Goal: Communication & Community: Answer question/provide support

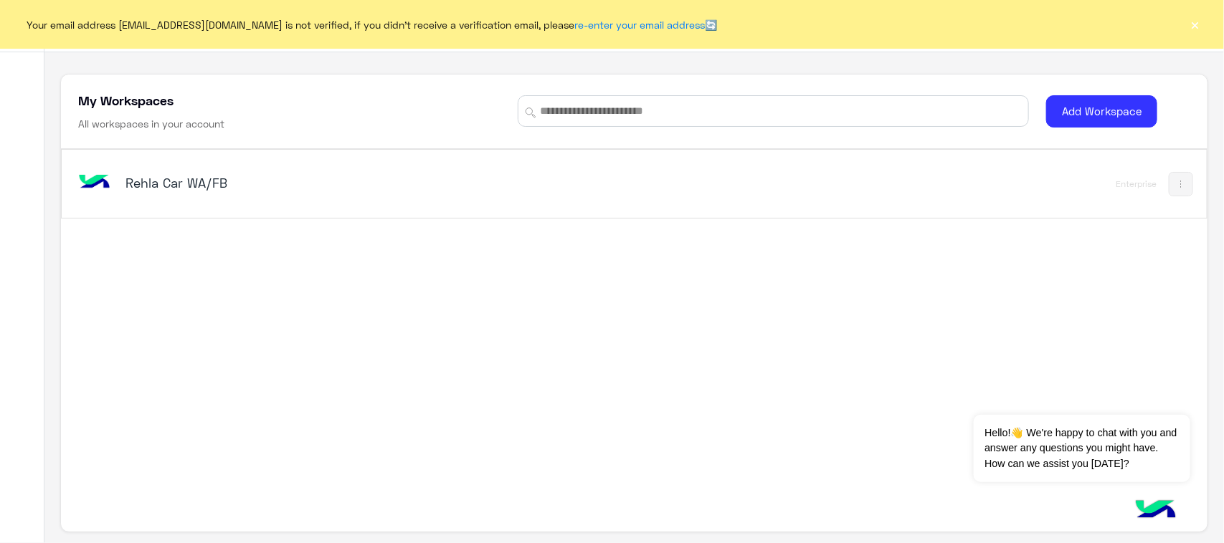
click at [116, 174] on div "Rehla Car WA/FB" at bounding box center [410, 184] width 670 height 42
click at [128, 190] on div "Contact Us Help Center عربي English My Workspaces All workspaces in your accoun…" at bounding box center [633, 271] width 1179 height 543
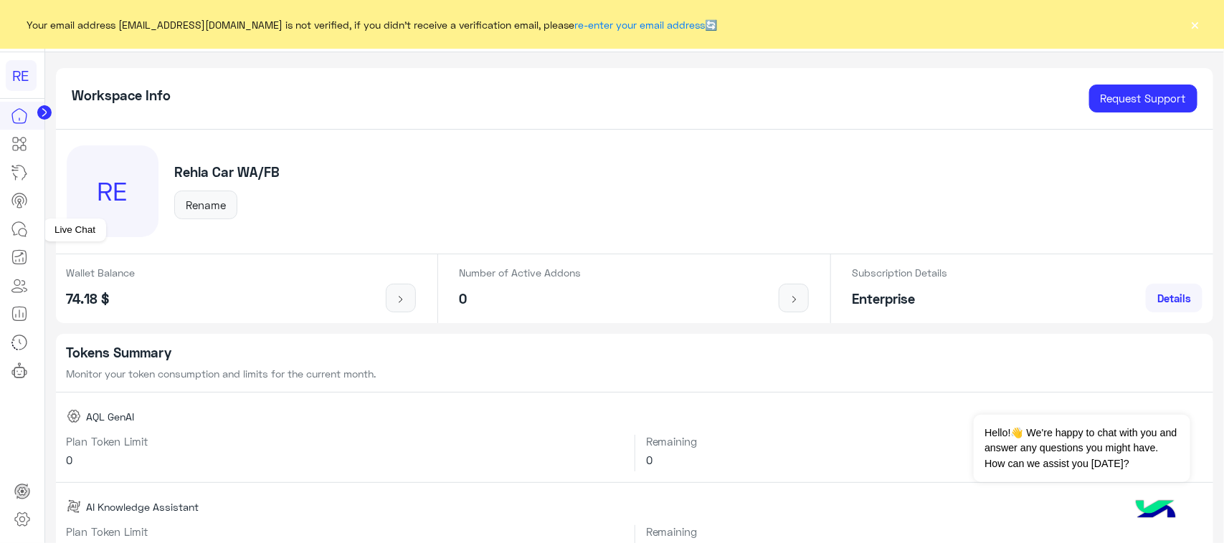
click at [8, 237] on link at bounding box center [19, 229] width 39 height 29
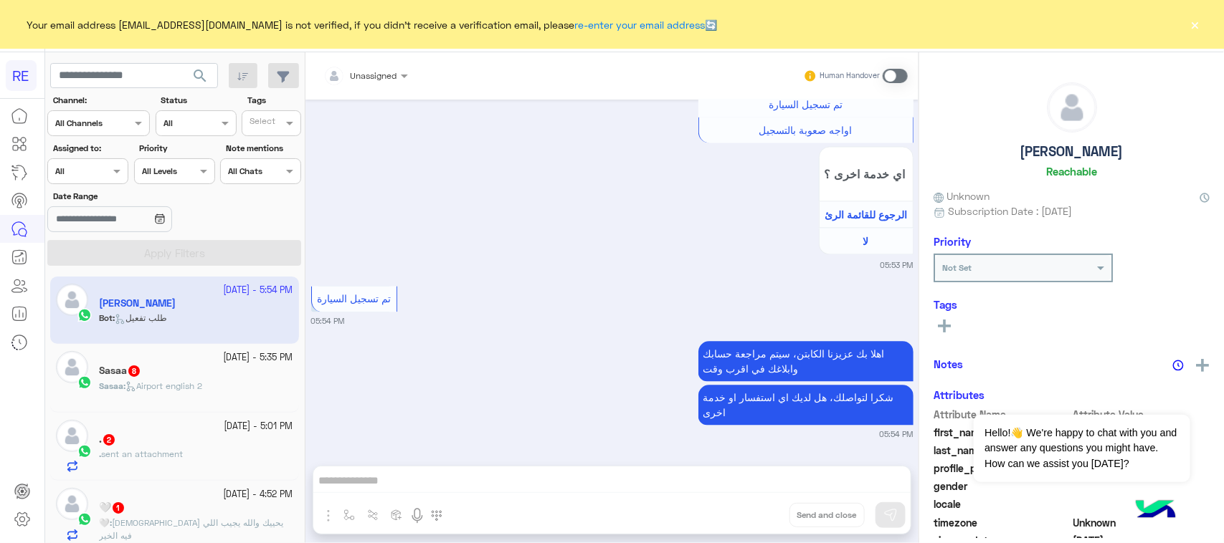
scroll to position [90, 0]
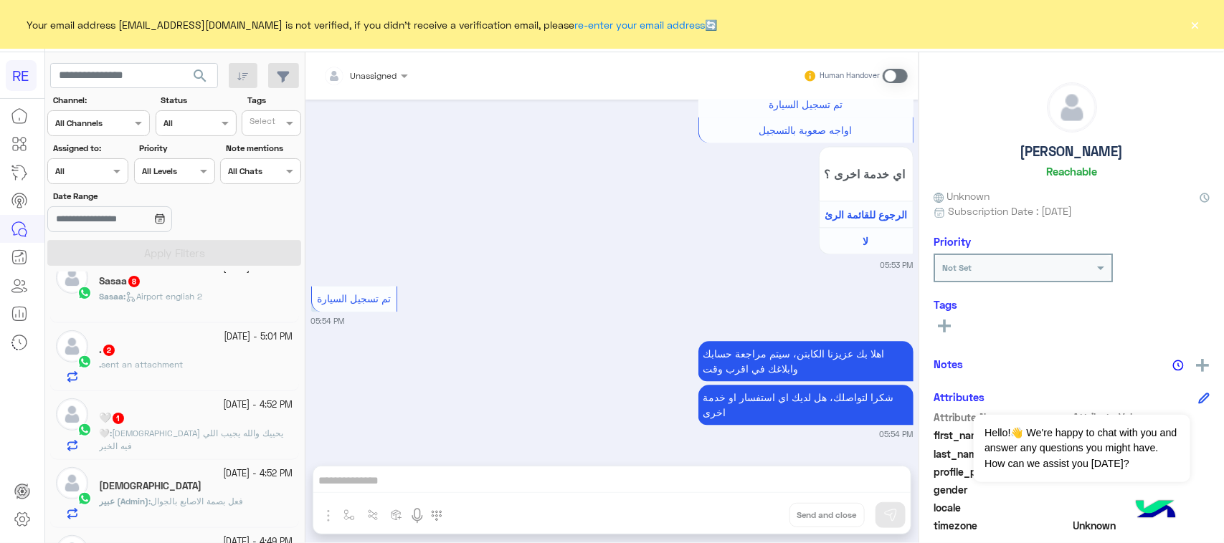
click at [190, 435] on span "[DEMOGRAPHIC_DATA] يحييك والله يجيب اللي فيه الخير" at bounding box center [191, 440] width 184 height 24
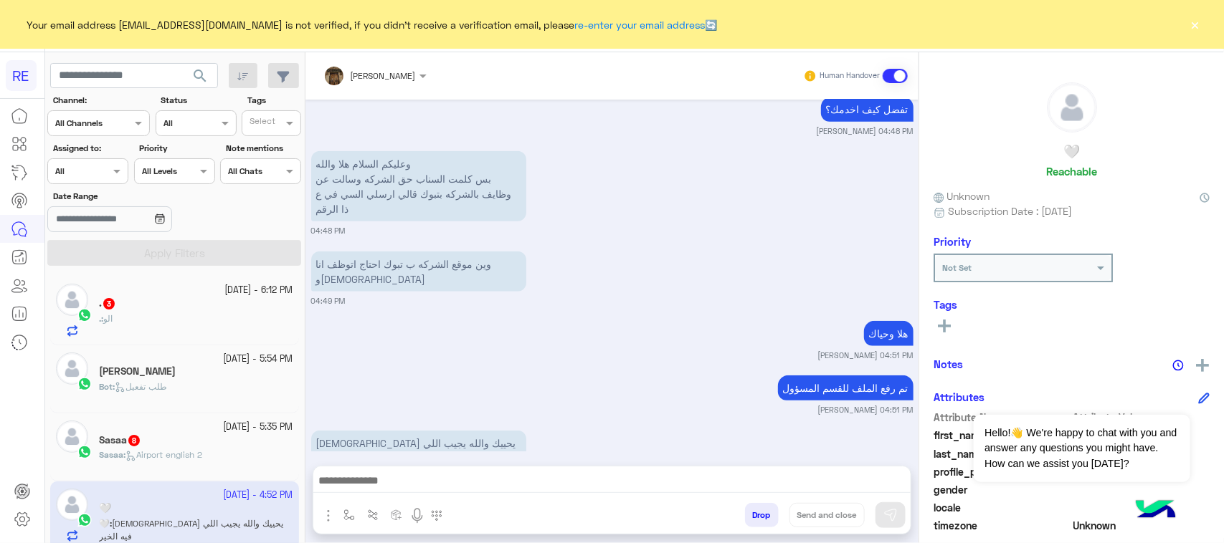
click at [211, 335] on div ". : الو" at bounding box center [196, 325] width 194 height 25
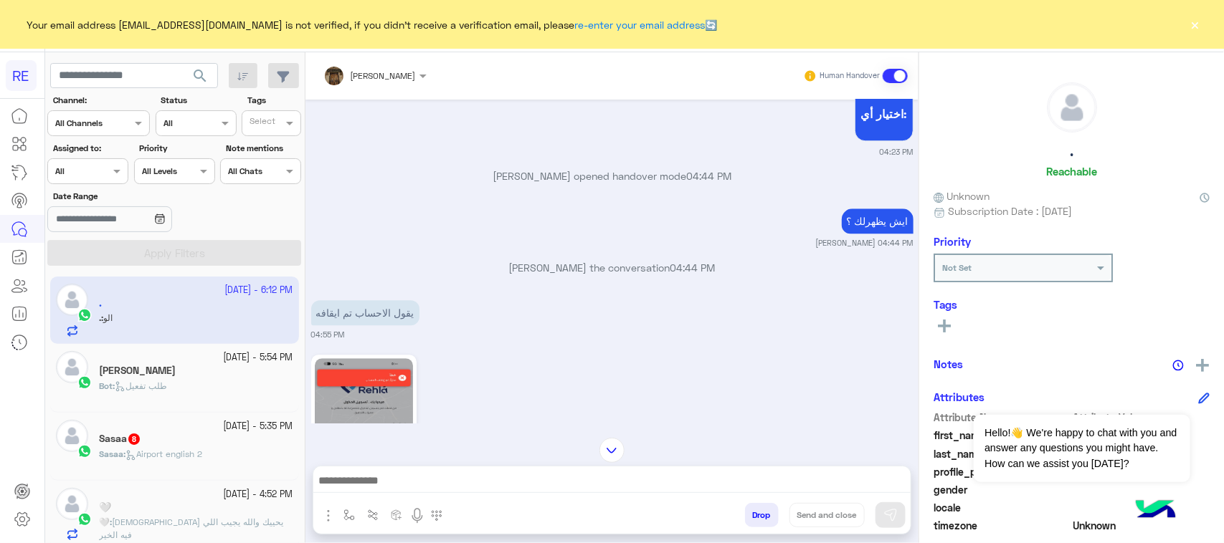
scroll to position [1785, 0]
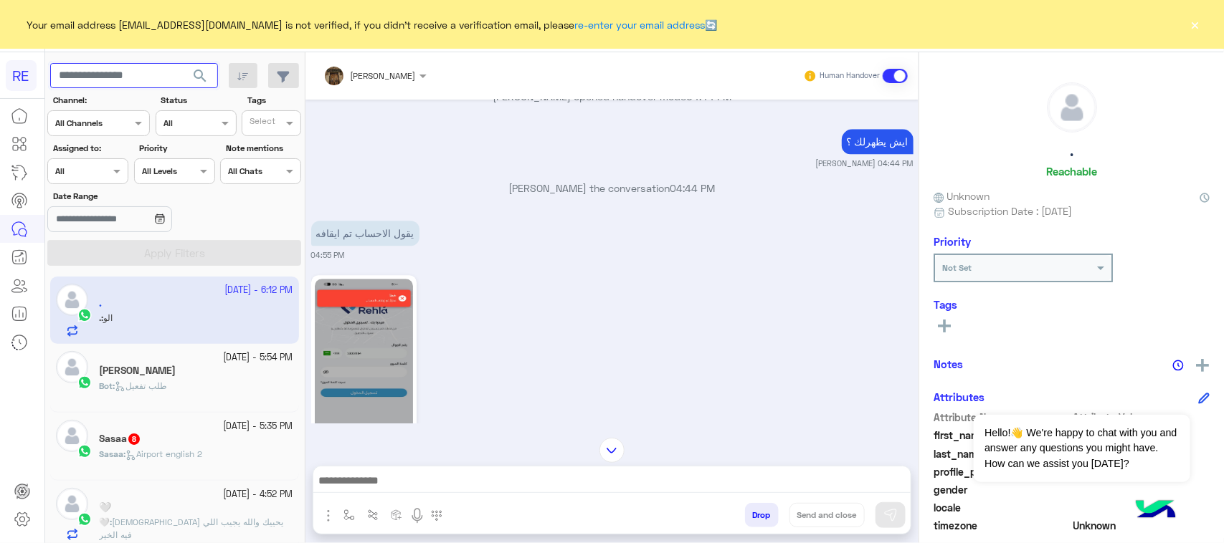
click at [142, 74] on input "text" at bounding box center [134, 76] width 168 height 26
click at [731, 333] on div "05:01 PM" at bounding box center [612, 372] width 602 height 200
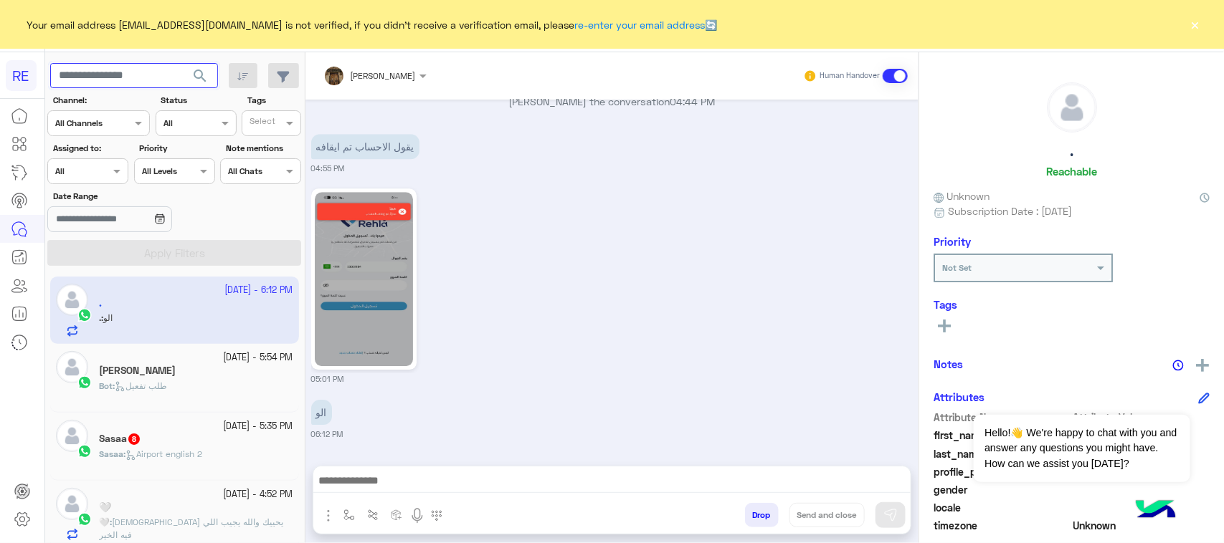
click at [145, 74] on input "text" at bounding box center [134, 76] width 168 height 26
paste input "*********"
type input "*********"
click at [208, 72] on span "search" at bounding box center [199, 75] width 17 height 17
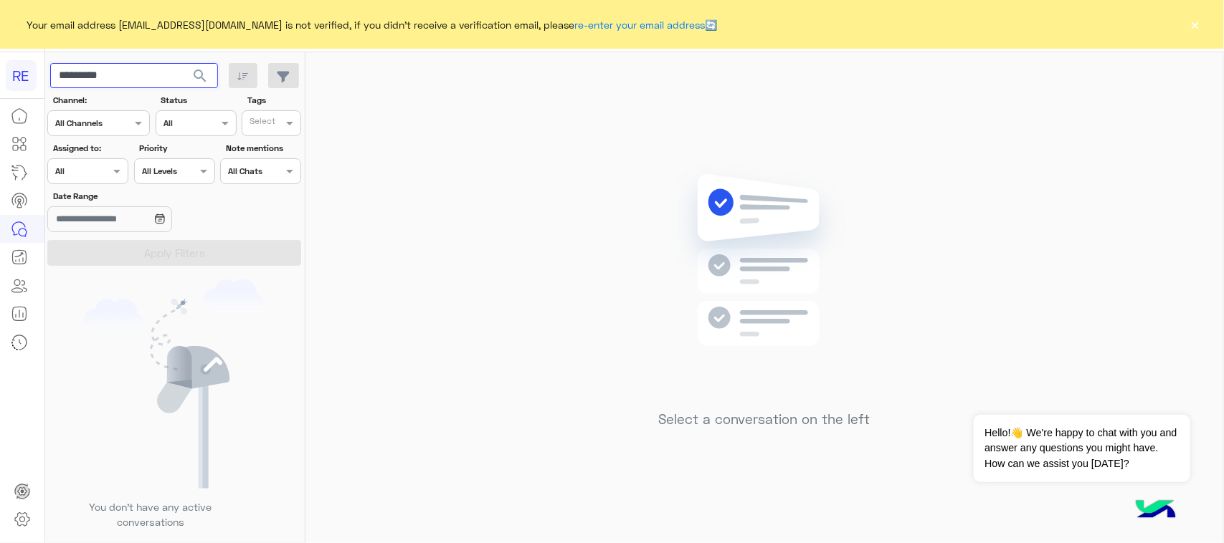
click at [159, 85] on input "*********" at bounding box center [134, 76] width 168 height 26
click at [206, 82] on span "search" at bounding box center [199, 75] width 17 height 17
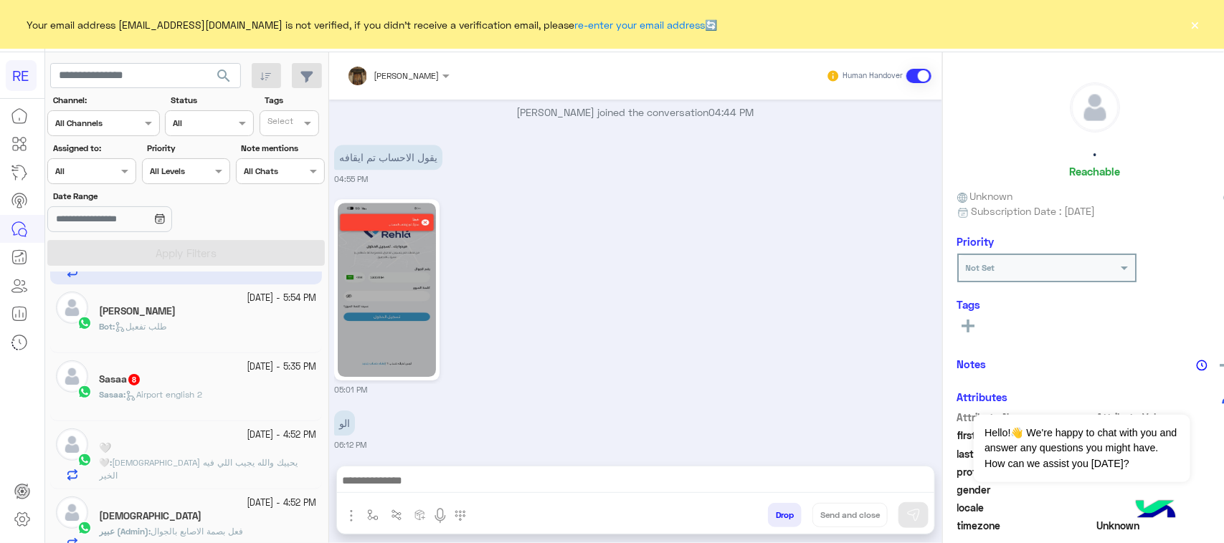
scroll to position [90, 0]
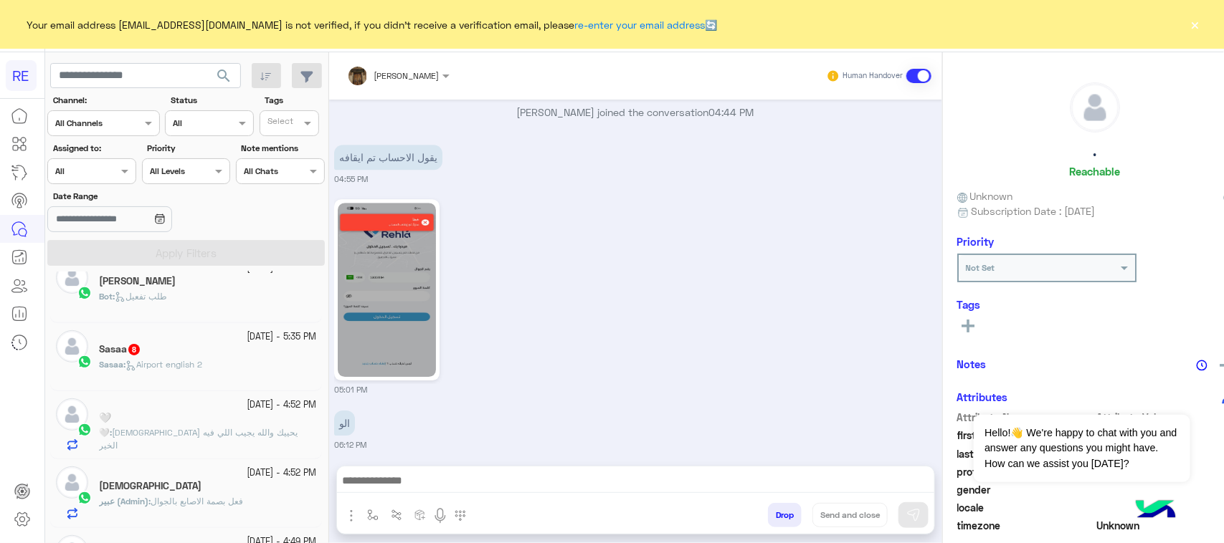
click at [166, 375] on div "Sasaa : Airport english 2" at bounding box center [207, 370] width 217 height 25
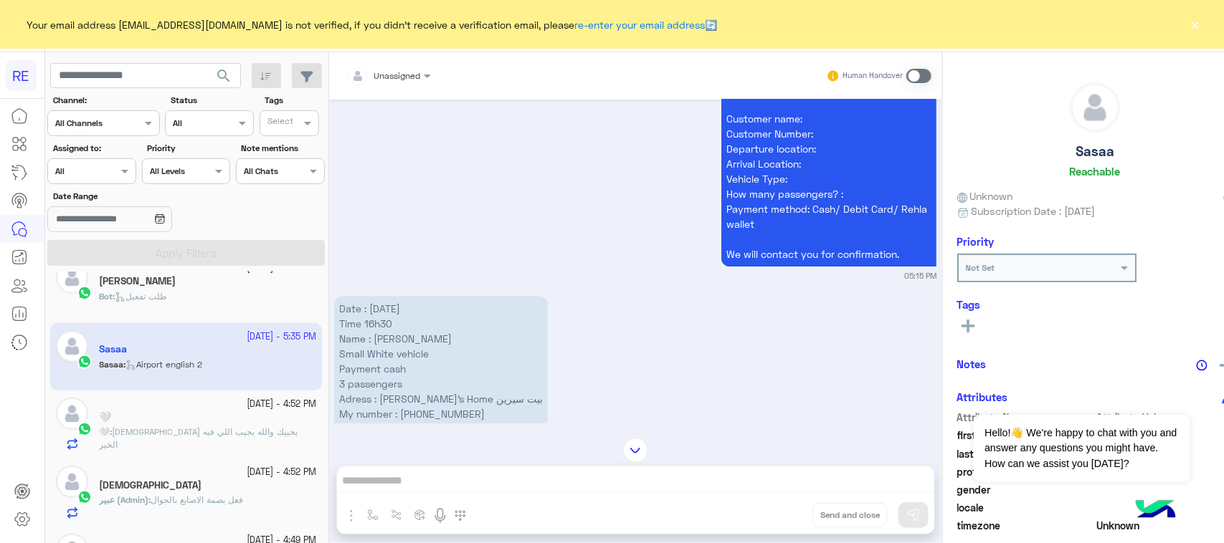
scroll to position [1591, 0]
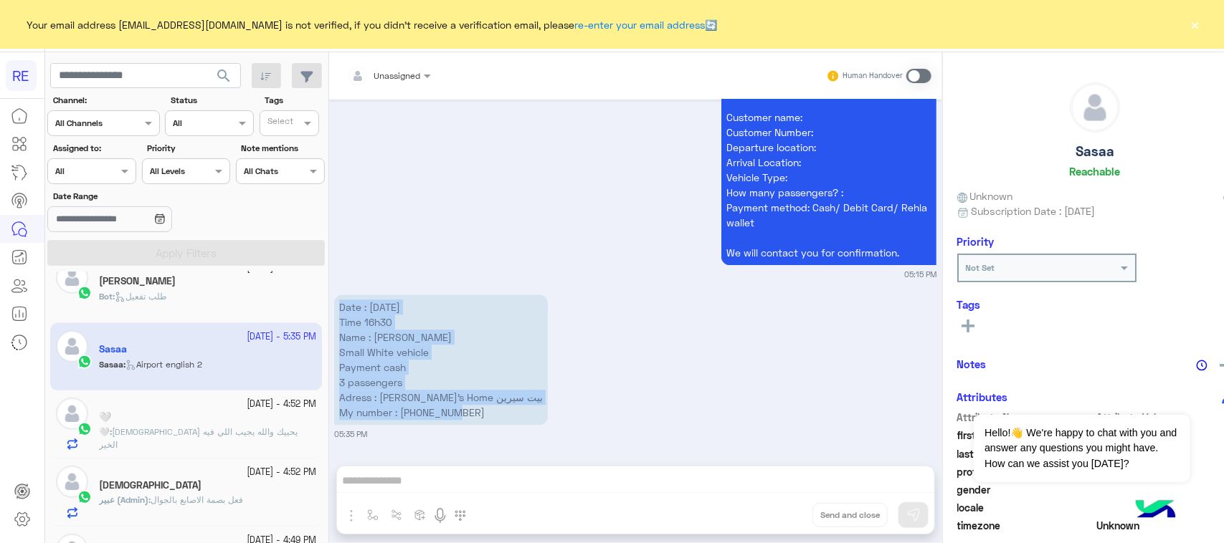
drag, startPoint x: 313, startPoint y: 305, endPoint x: 462, endPoint y: 413, distance: 184.4
click at [462, 413] on p "Date : 13/10/25 Time 16h30 Name : Safiyya Small White vehicle Payment cash 3 pa…" at bounding box center [441, 360] width 214 height 130
copy p "Date : 13/10/25 Time 16h30 Name : Safiyya Small White vehicle Payment cash 3 pa…"
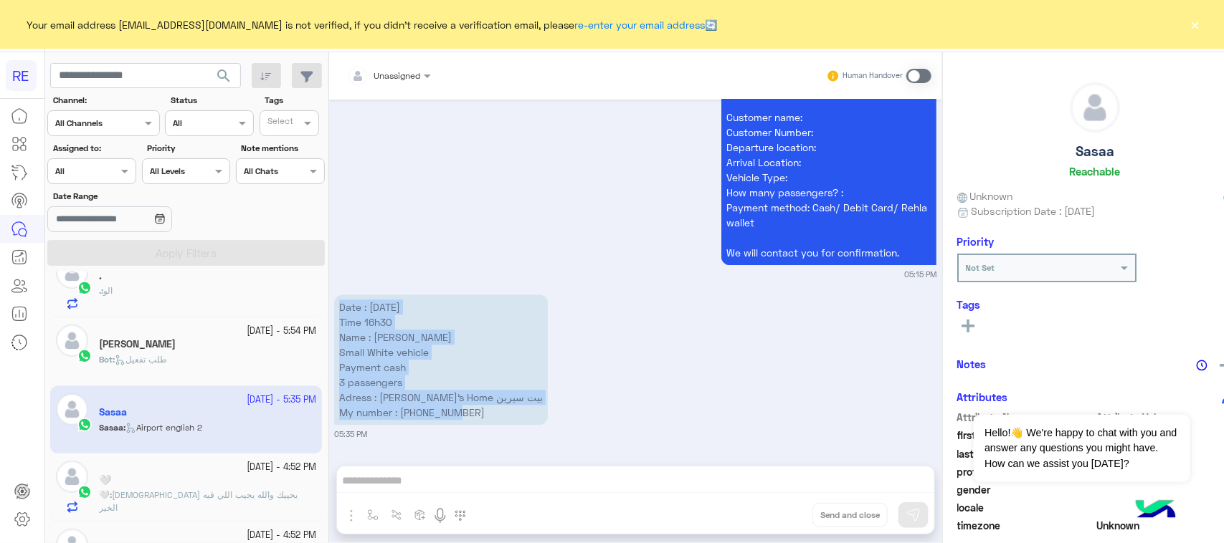
scroll to position [0, 0]
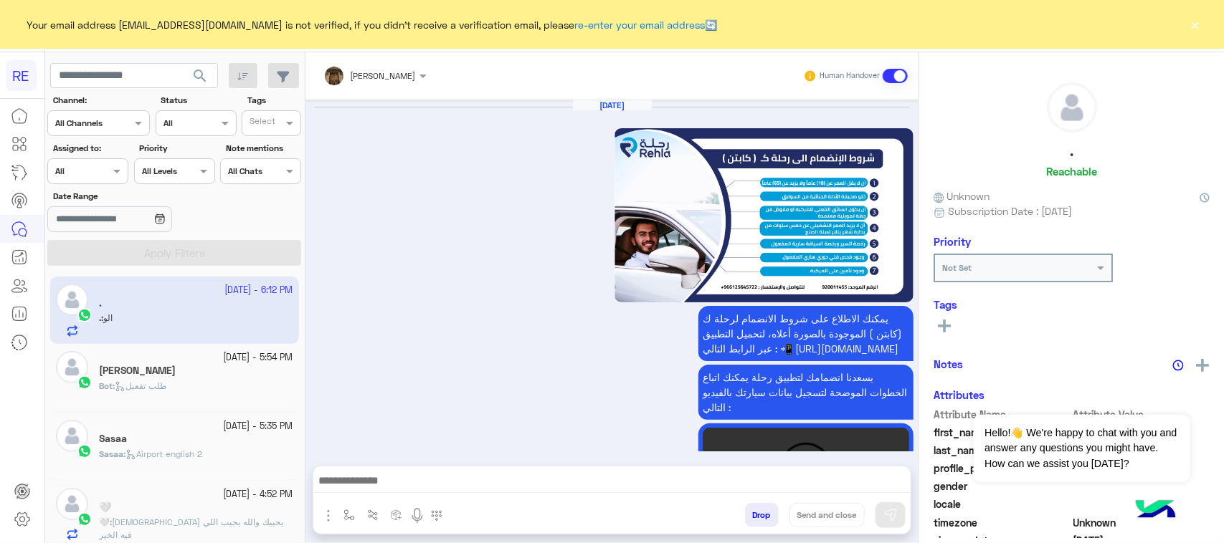
scroll to position [3792, 0]
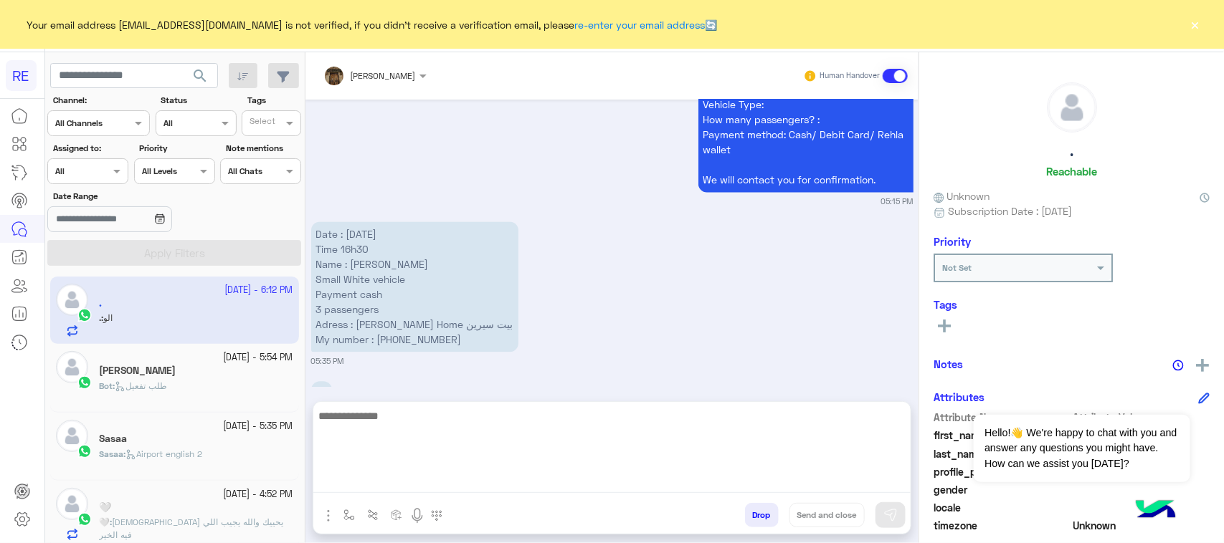
click at [620, 474] on textarea at bounding box center [611, 450] width 597 height 86
type textarea "**********"
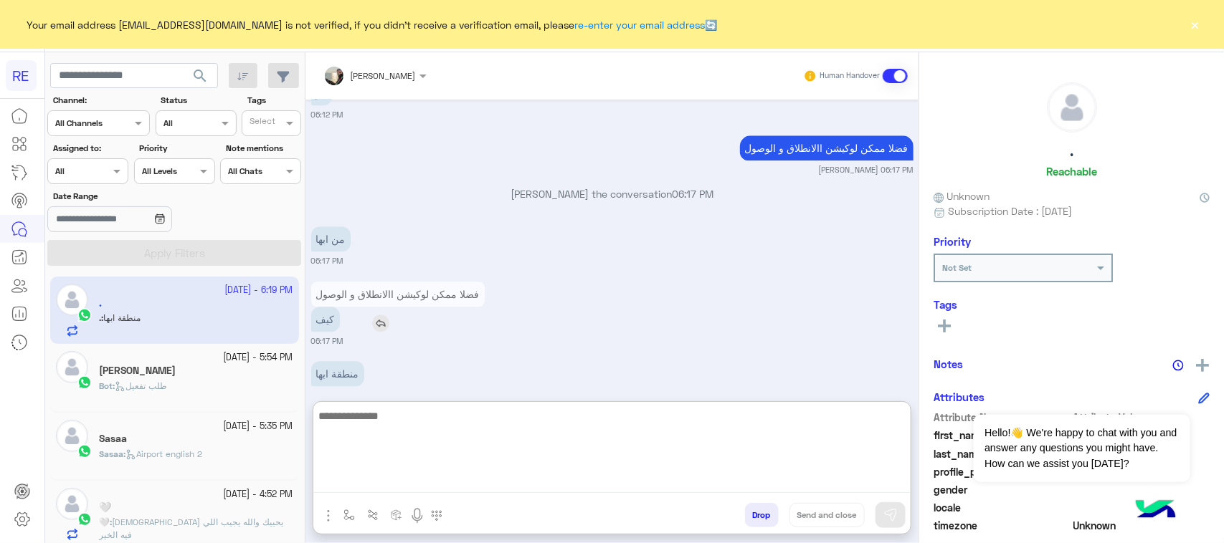
scroll to position [4137, 0]
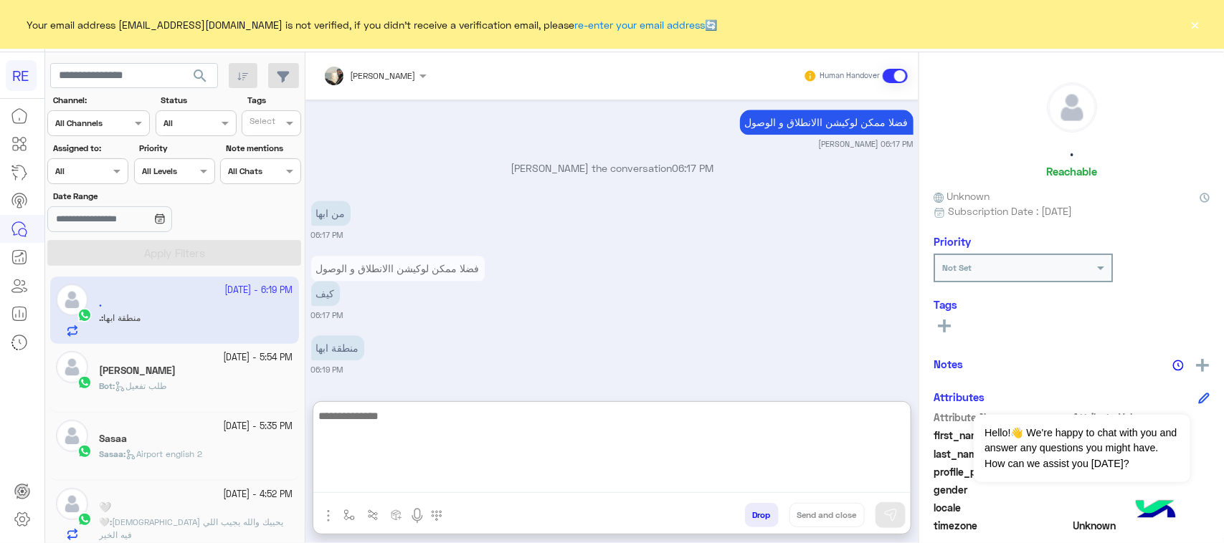
click at [448, 435] on textarea at bounding box center [611, 450] width 597 height 86
type textarea "*"
click at [842, 410] on textarea "**********" at bounding box center [611, 450] width 597 height 86
click at [841, 436] on textarea "**********" at bounding box center [611, 450] width 597 height 86
type textarea "**********"
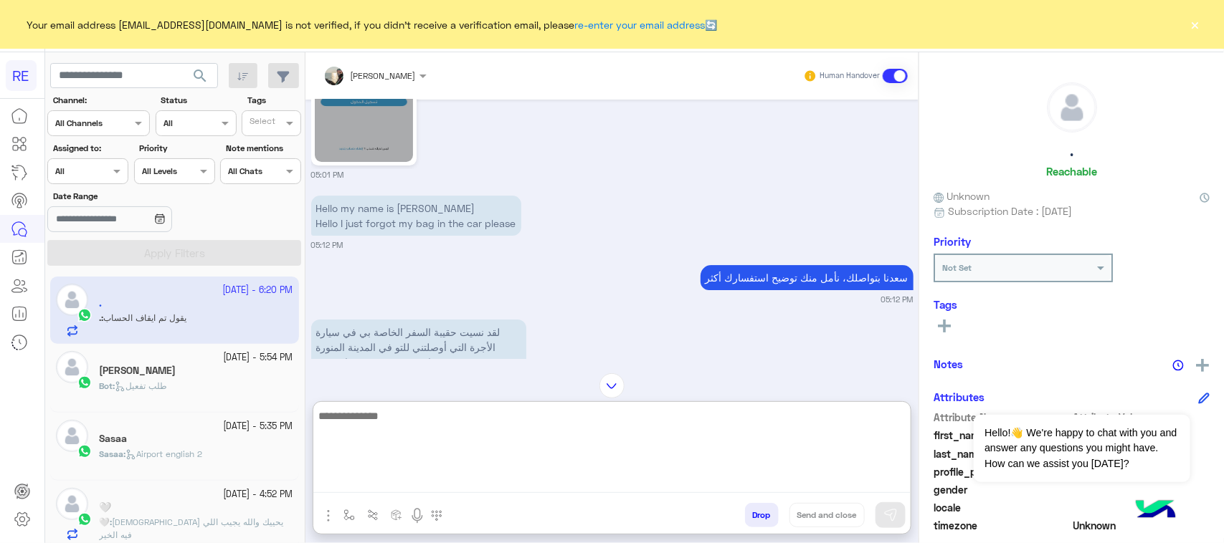
scroll to position [2166, 0]
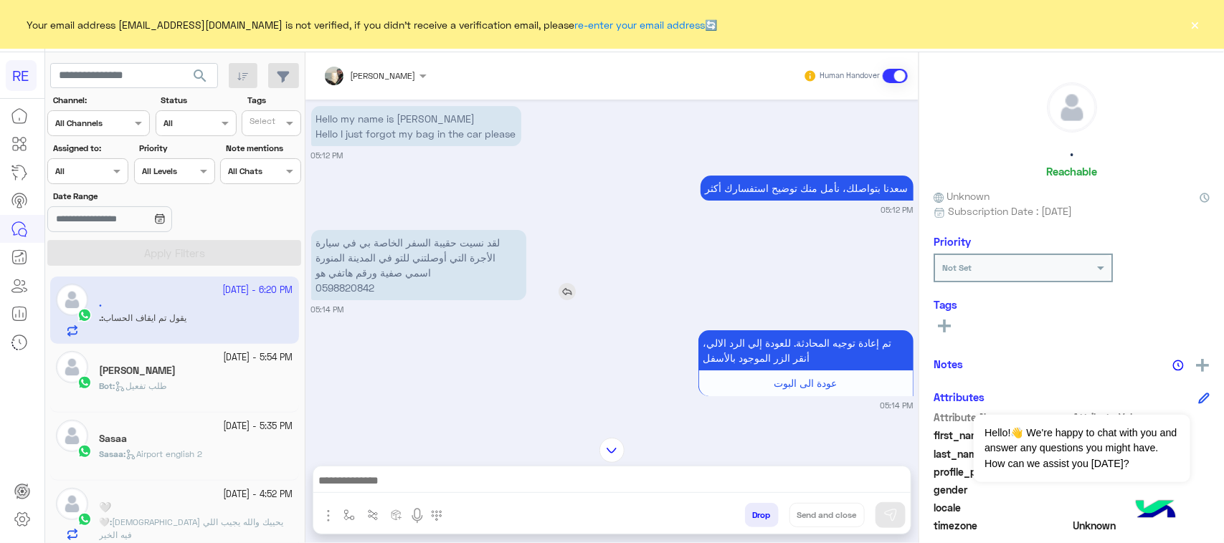
click at [382, 270] on p "لقد نسيت حقيبة السفر الخاصة بي في سيارة الأجرة التي أوصلتني للتو في المدينة الم…" at bounding box center [418, 265] width 215 height 70
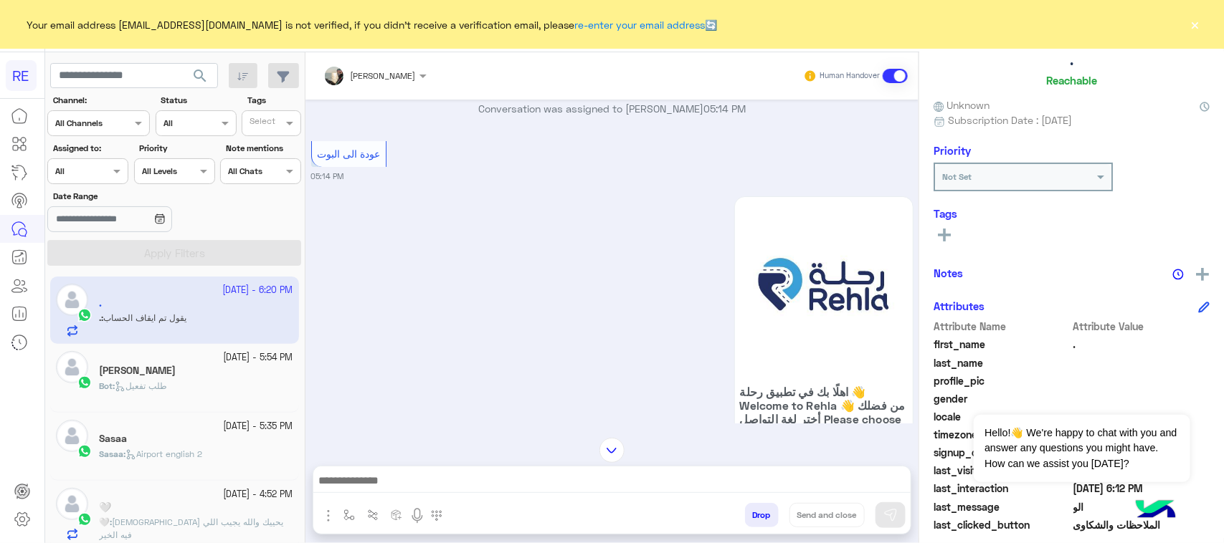
scroll to position [227, 0]
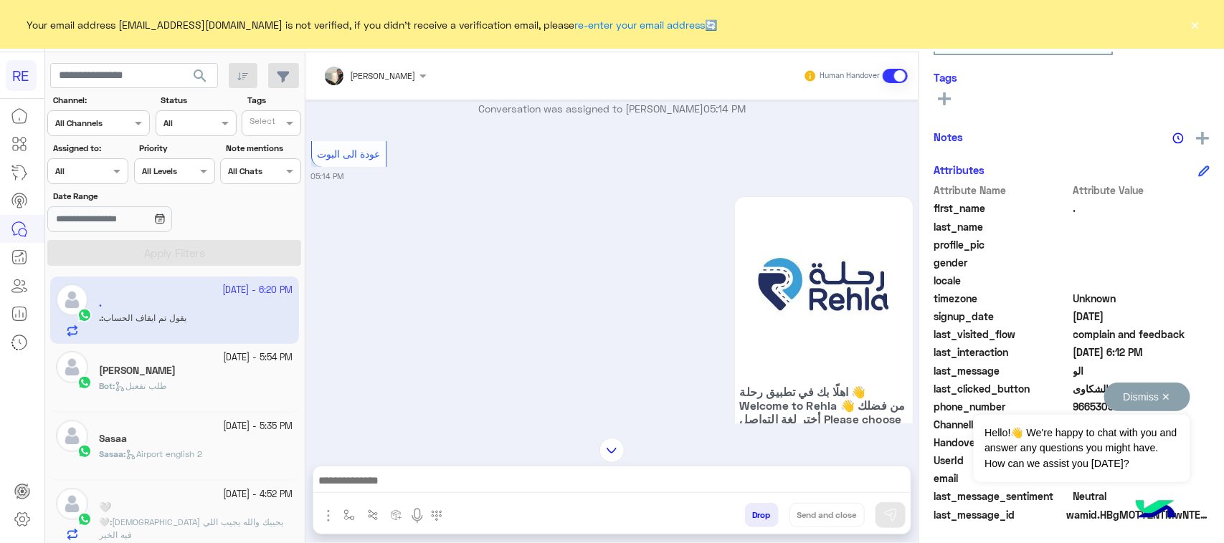
click at [1159, 406] on button "Dismiss ✕" at bounding box center [1147, 397] width 86 height 29
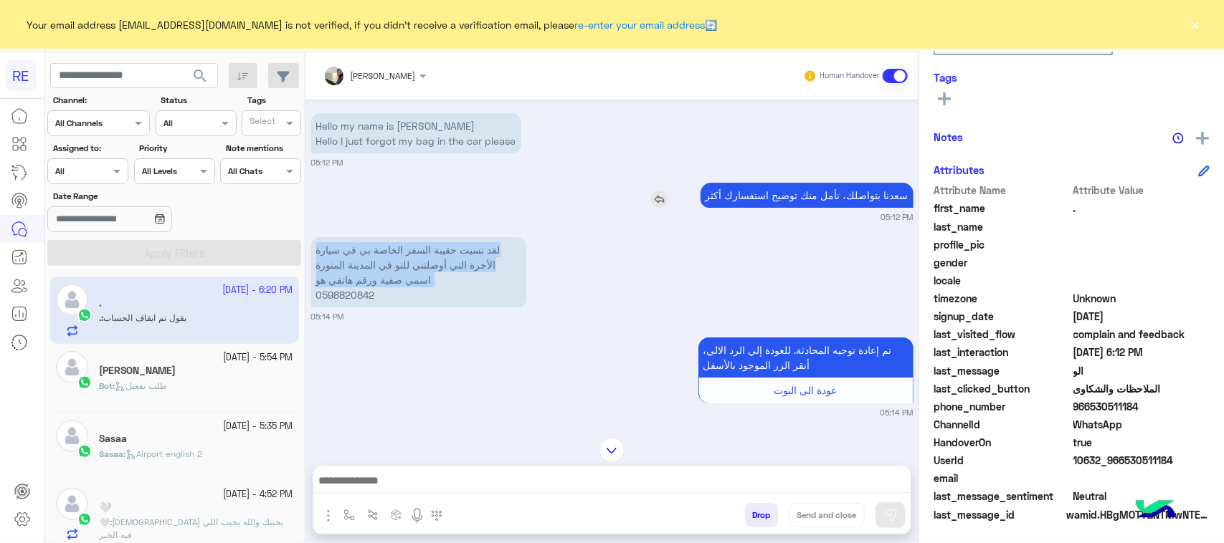
scroll to position [2166, 0]
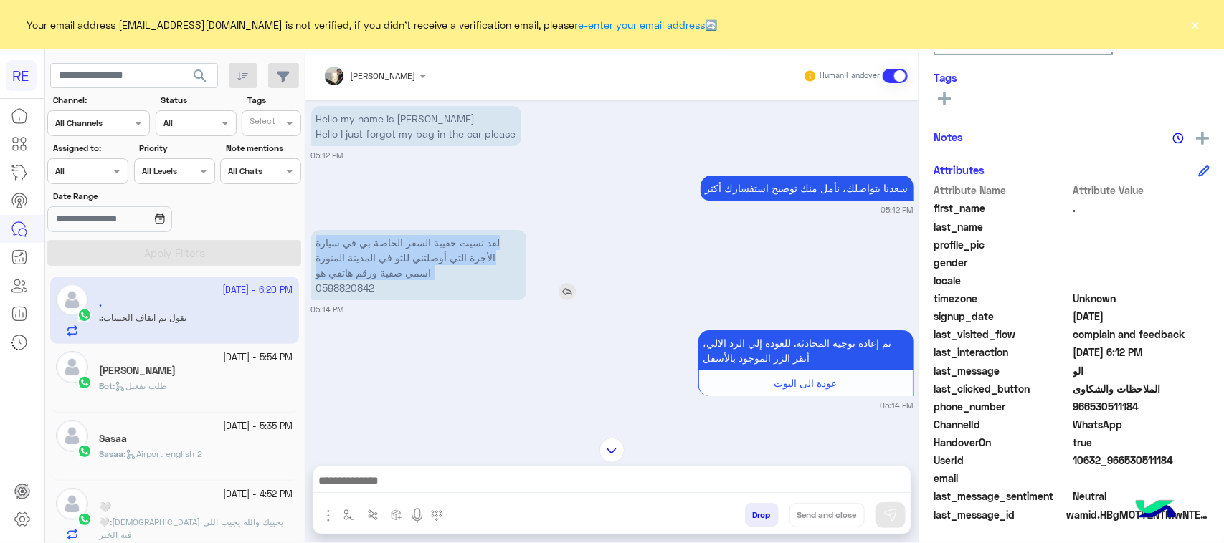
click at [566, 290] on img at bounding box center [566, 291] width 17 height 17
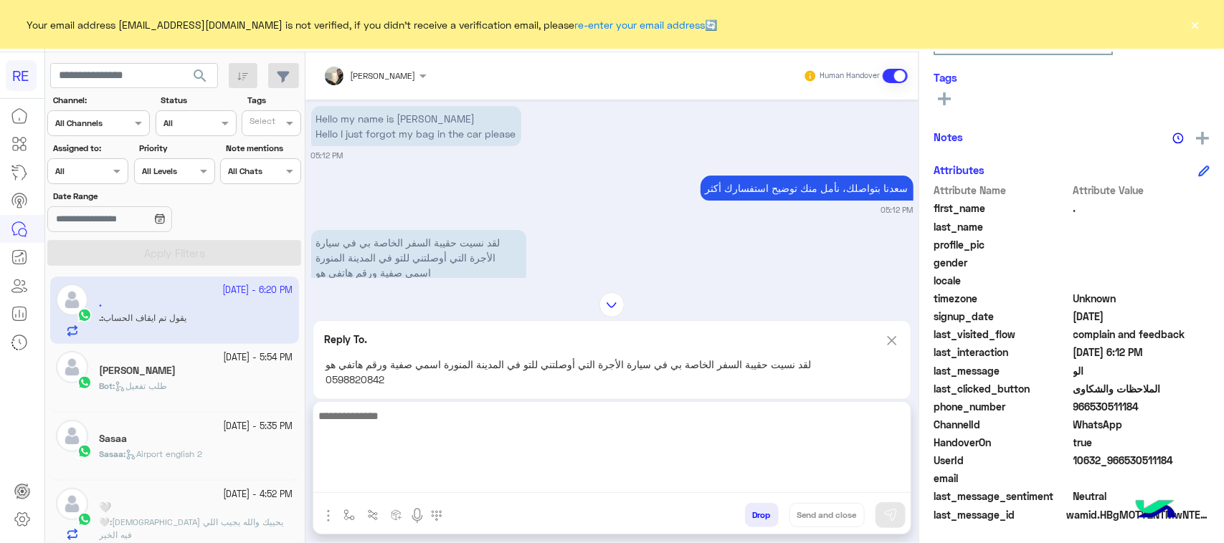
click at [490, 492] on textarea at bounding box center [611, 450] width 597 height 86
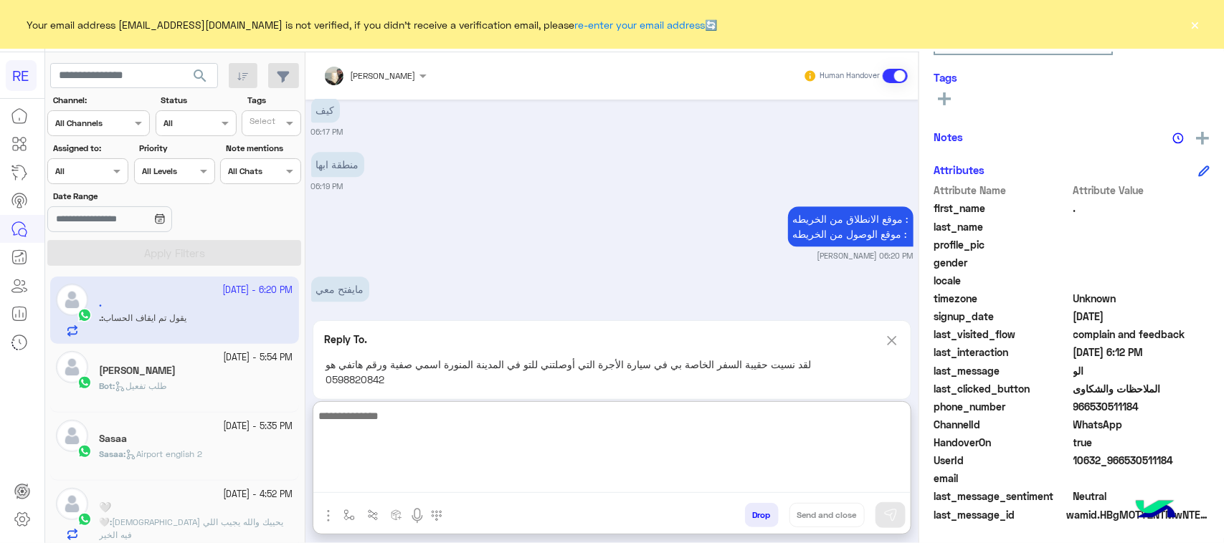
scroll to position [4398, 0]
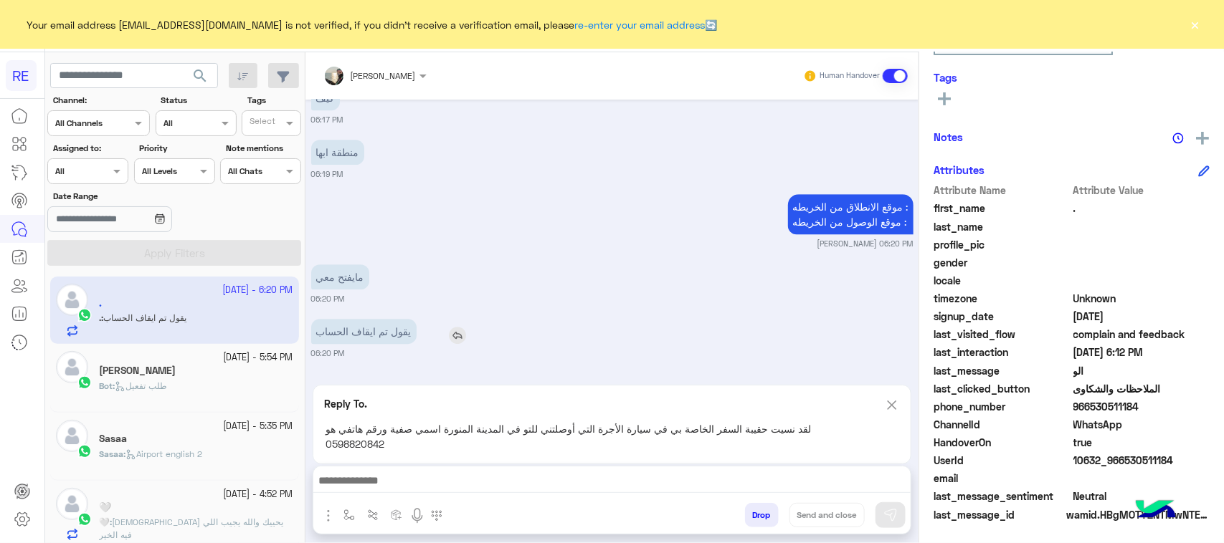
click at [466, 273] on div "[DATE] يمكنك الاطلاع على شروط الانضمام لرحلة ك (كابتن ) الموجودة بالصورة أعلاه،…" at bounding box center [611, 235] width 613 height 271
click at [452, 339] on img at bounding box center [457, 335] width 17 height 17
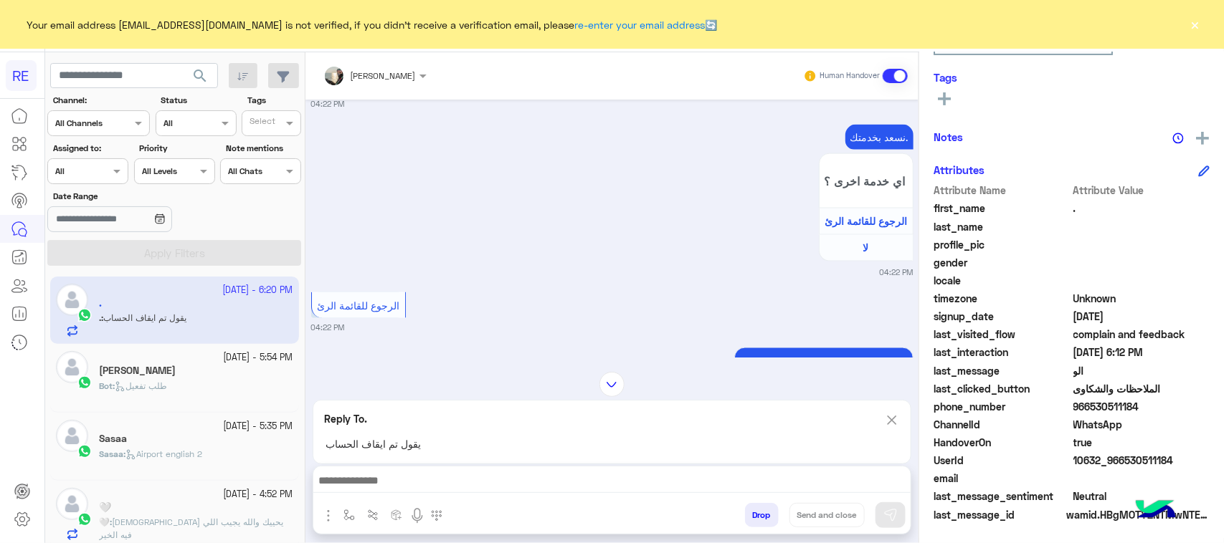
scroll to position [1003, 0]
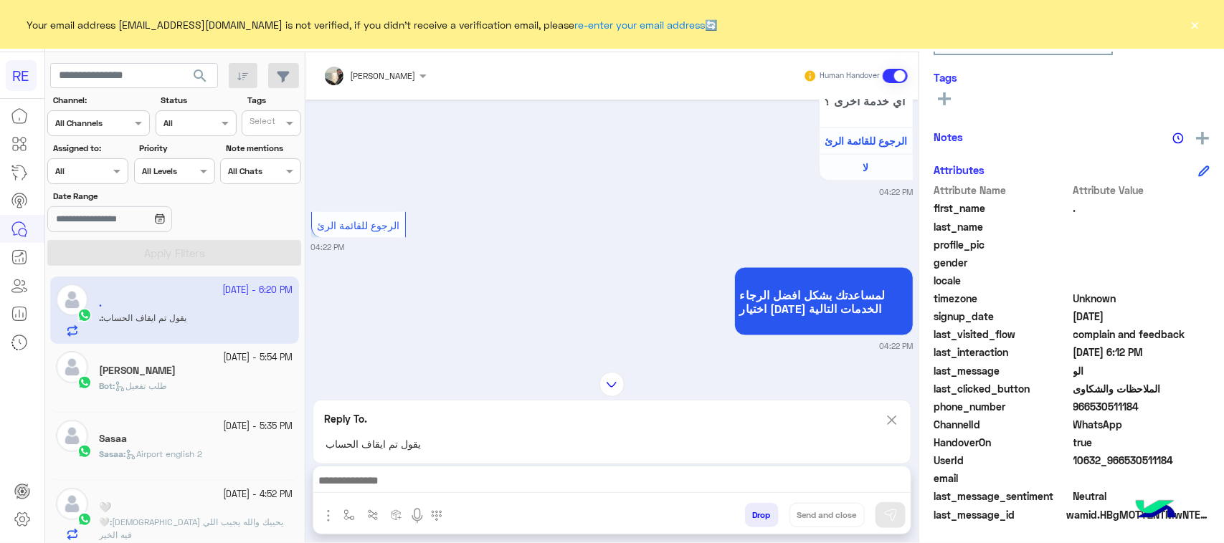
click at [887, 424] on img at bounding box center [892, 420] width 16 height 18
click at [516, 478] on textarea at bounding box center [611, 450] width 597 height 86
type textarea "**********"
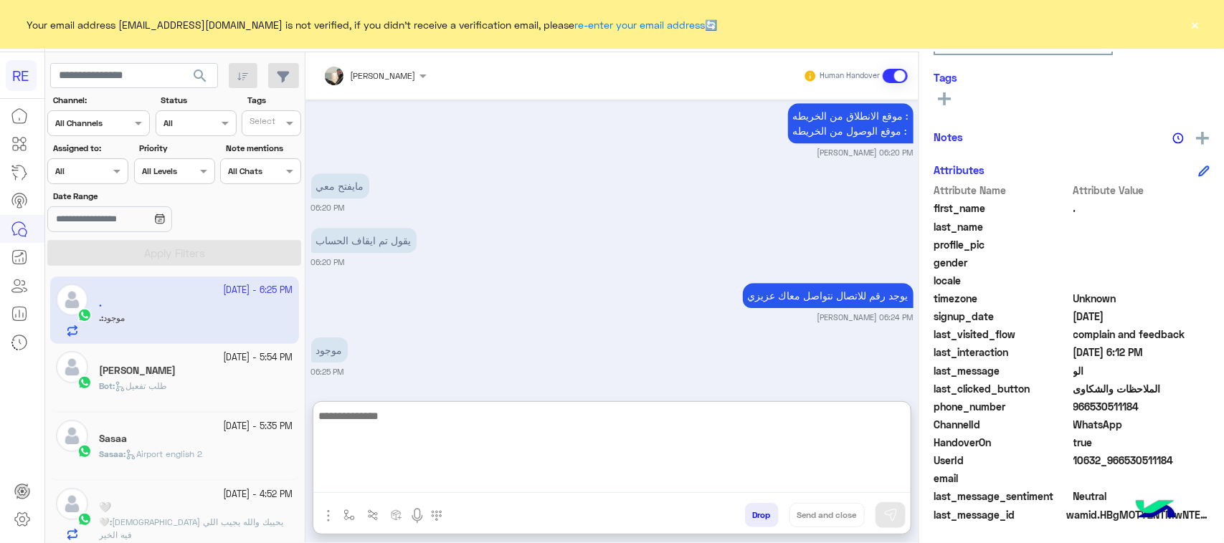
scroll to position [4426, 0]
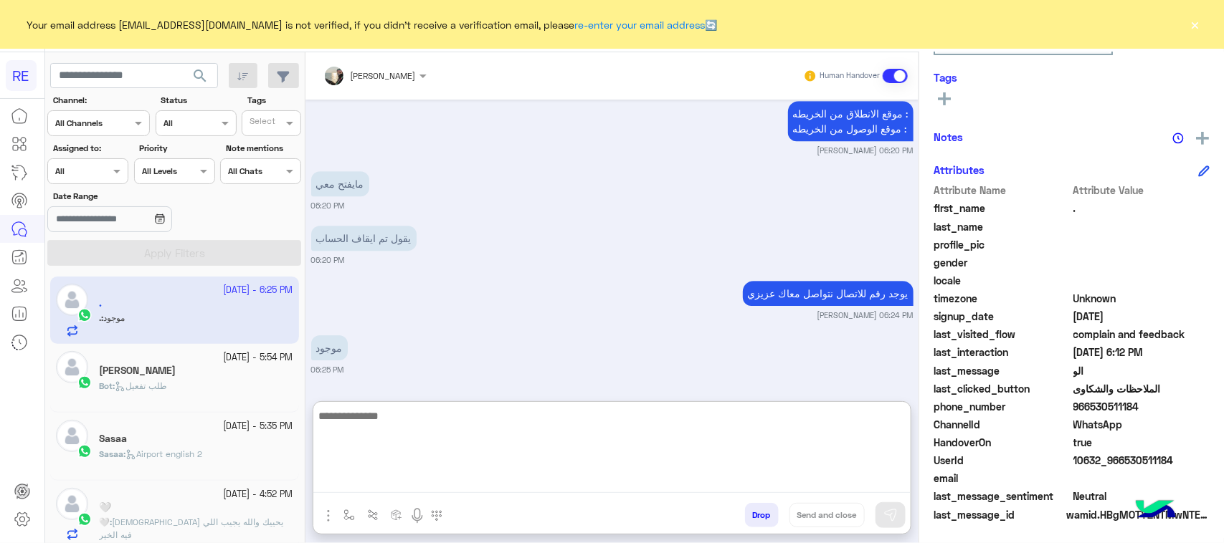
click at [450, 455] on textarea at bounding box center [611, 450] width 597 height 86
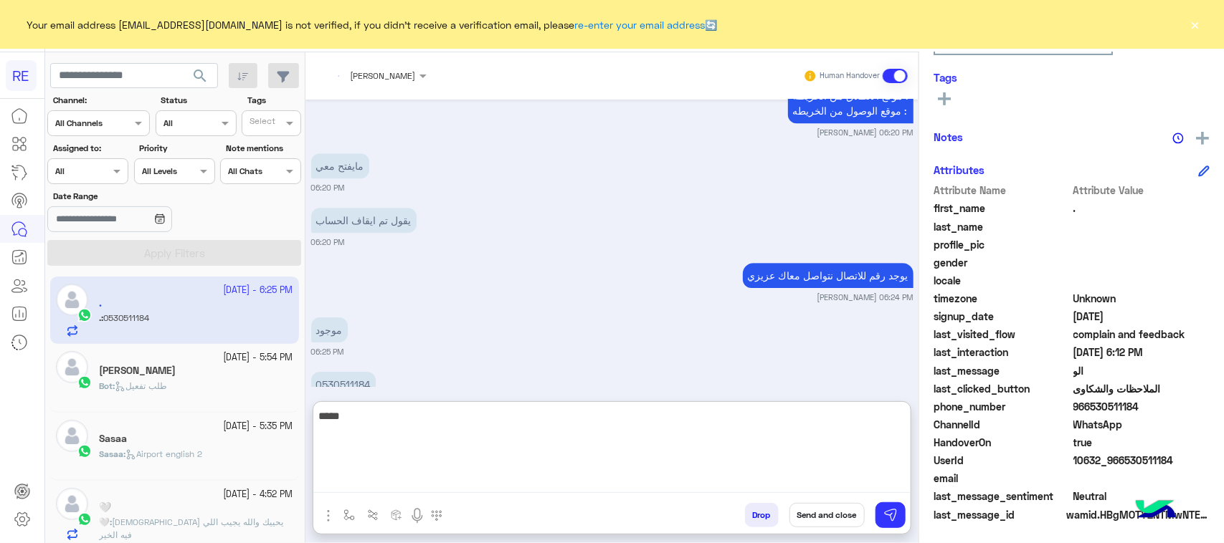
scroll to position [4481, 0]
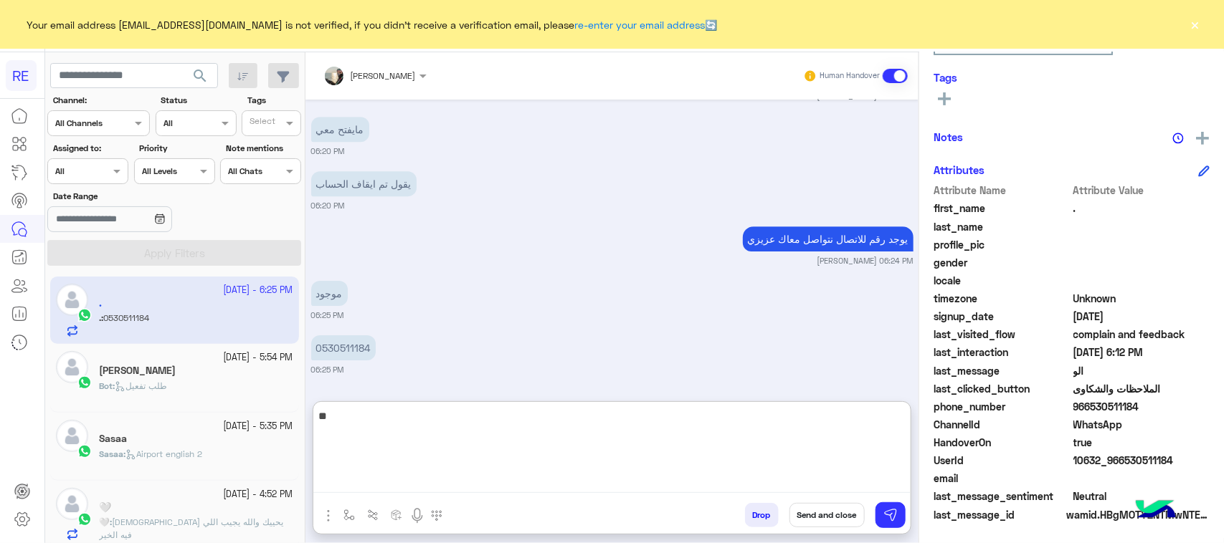
type textarea "*"
click at [674, 421] on textarea "**********" at bounding box center [611, 450] width 597 height 86
click at [692, 421] on textarea "**********" at bounding box center [611, 450] width 597 height 86
type textarea "**********"
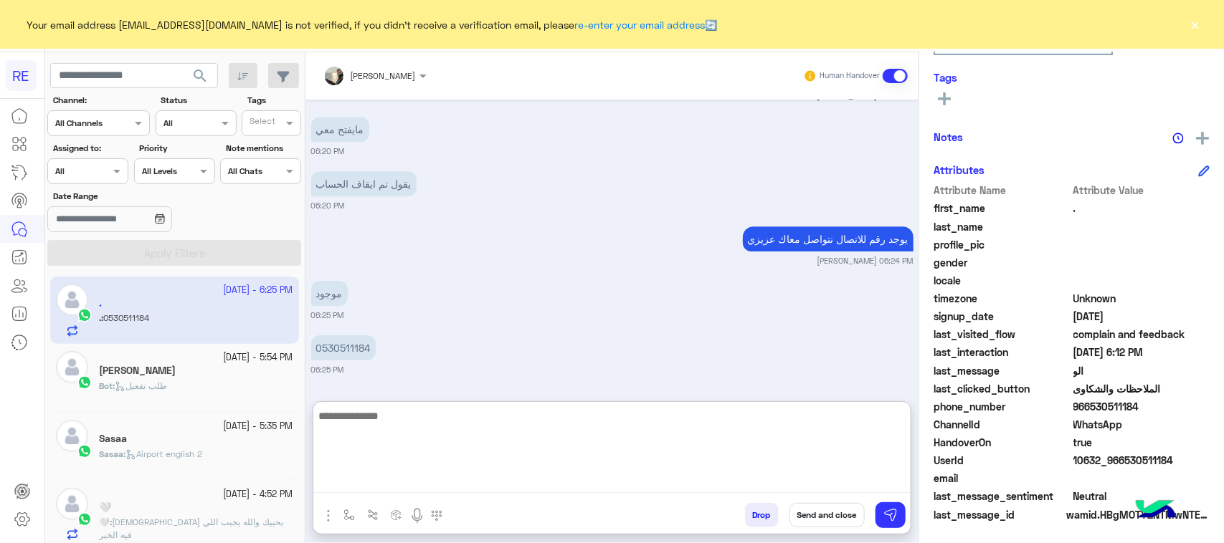
scroll to position [4536, 0]
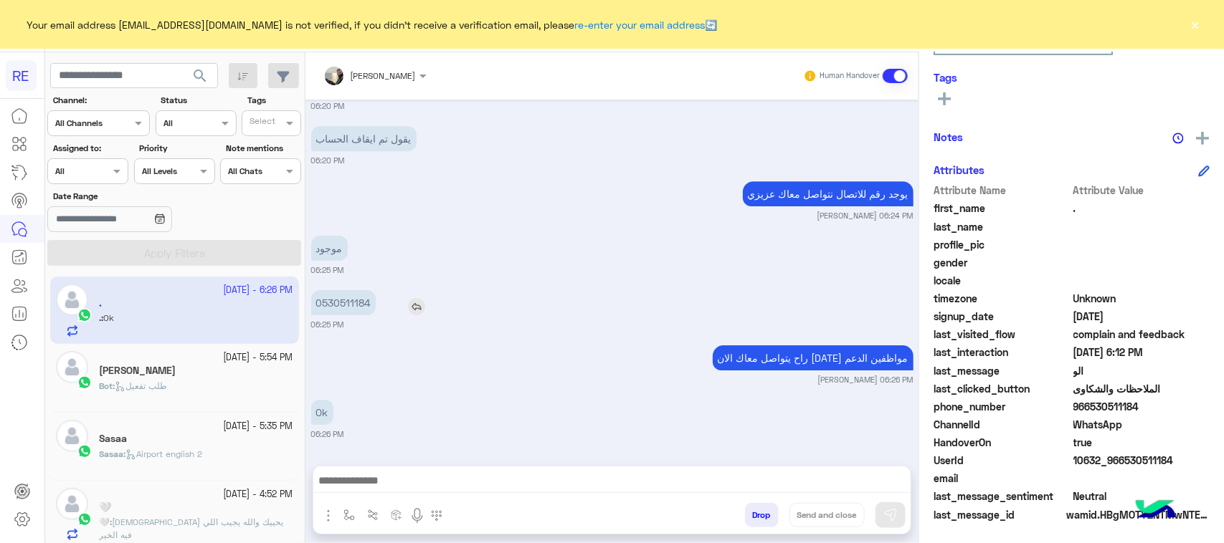
click at [361, 227] on div "[DATE] يمكنك الاطلاع على شروط الانضمام لرحلة ك (كابتن ) الموجودة بالصورة أعلاه،…" at bounding box center [611, 276] width 613 height 352
click at [348, 295] on p "0530511184" at bounding box center [343, 302] width 65 height 25
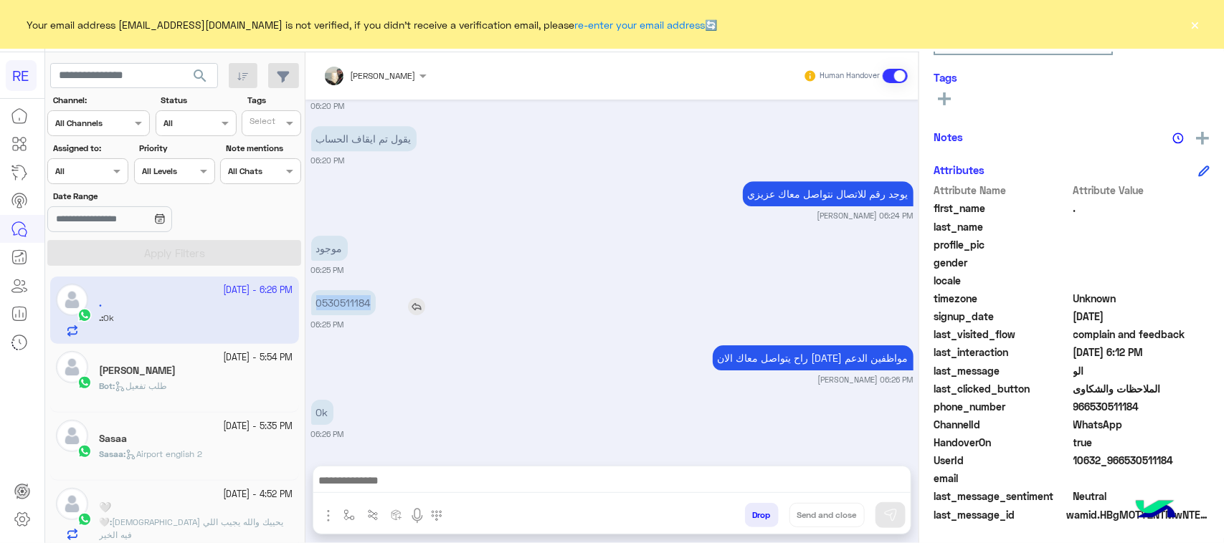
copy p "0530511184"
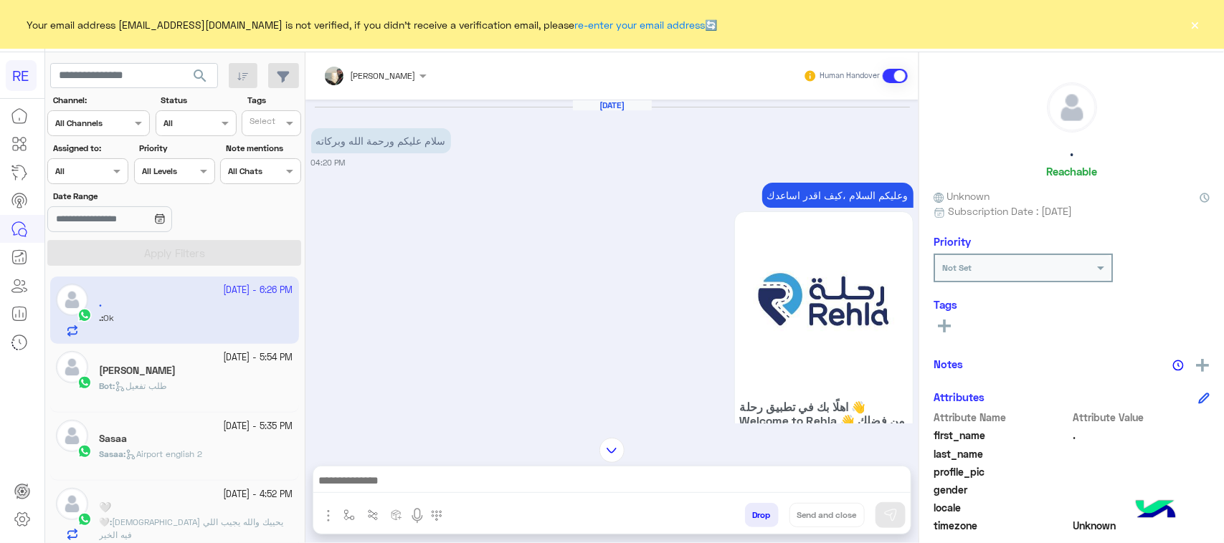
scroll to position [448, 0]
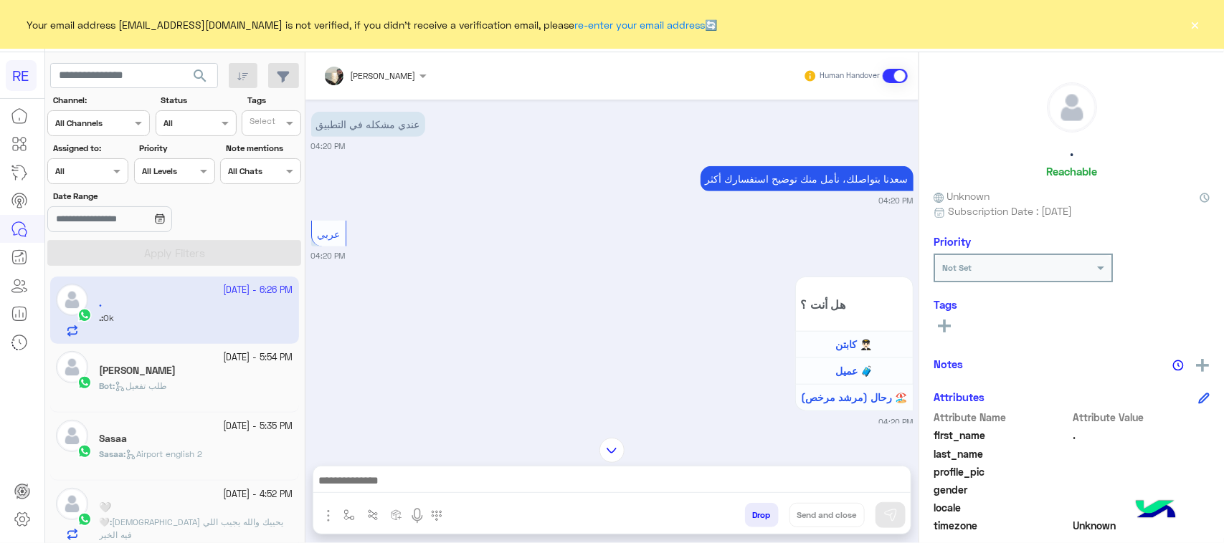
click at [620, 444] on img at bounding box center [611, 450] width 25 height 25
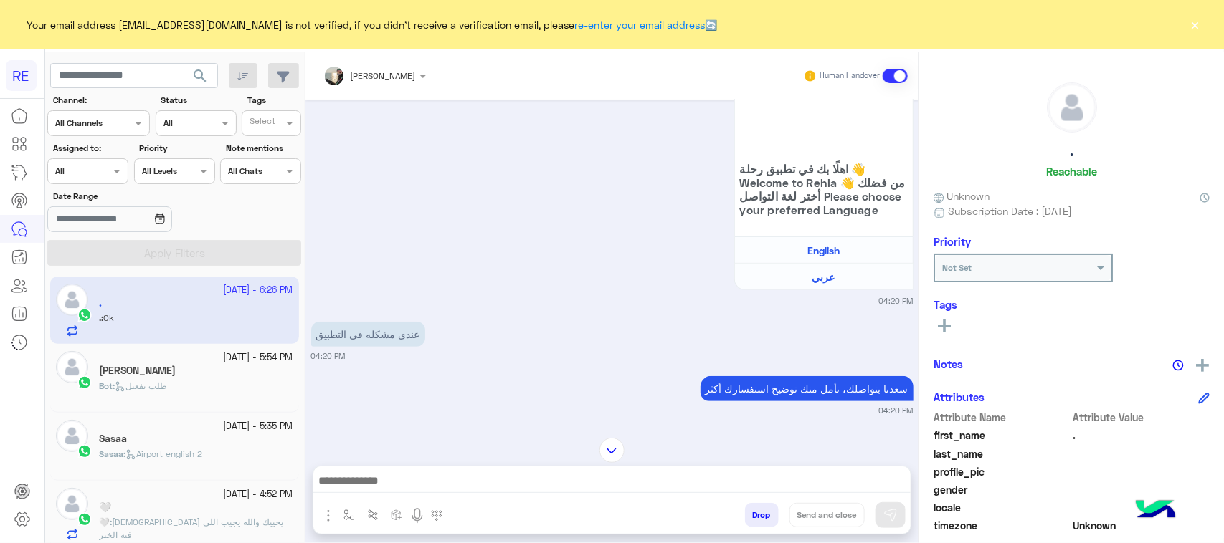
scroll to position [5771, 0]
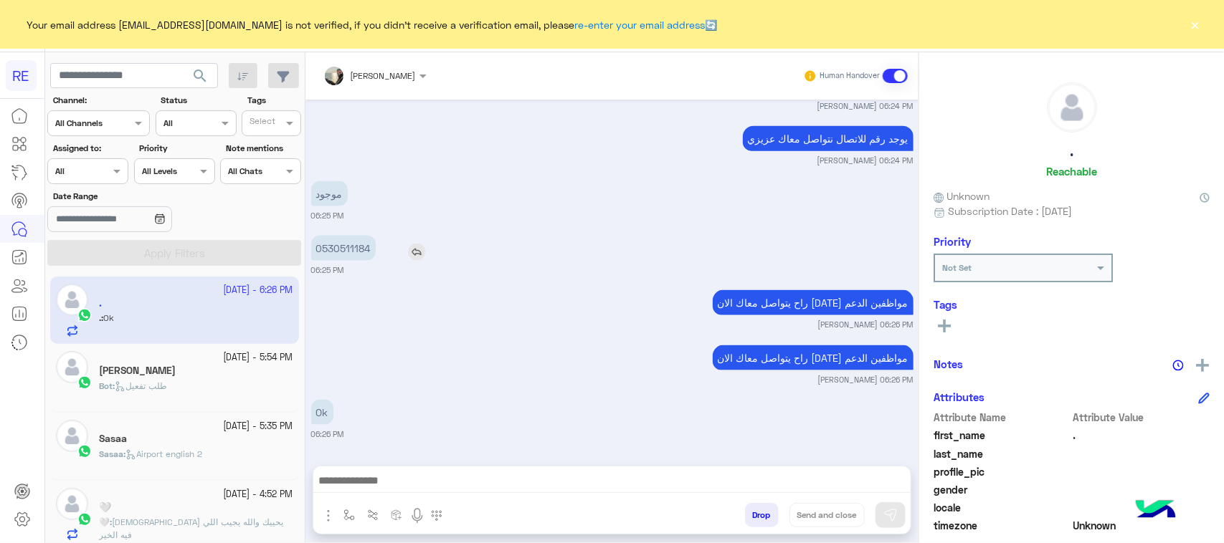
click at [327, 249] on p "0530511184" at bounding box center [343, 248] width 65 height 25
copy app-msgs-text
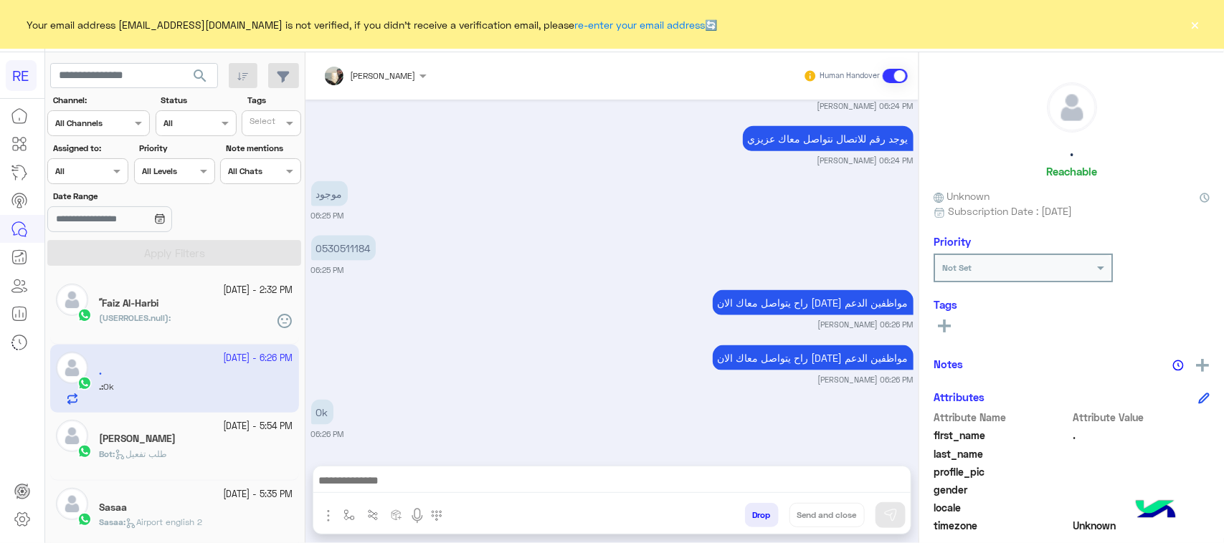
click at [467, 374] on small "[PERSON_NAME] 06:26 PM" at bounding box center [612, 379] width 602 height 11
click at [879, 369] on p "راح يتواصل معاك الان [DATE] مواظفين الدعم" at bounding box center [812, 357] width 201 height 25
click at [119, 323] on p "(USERROLES.null) :" at bounding box center [135, 318] width 72 height 13
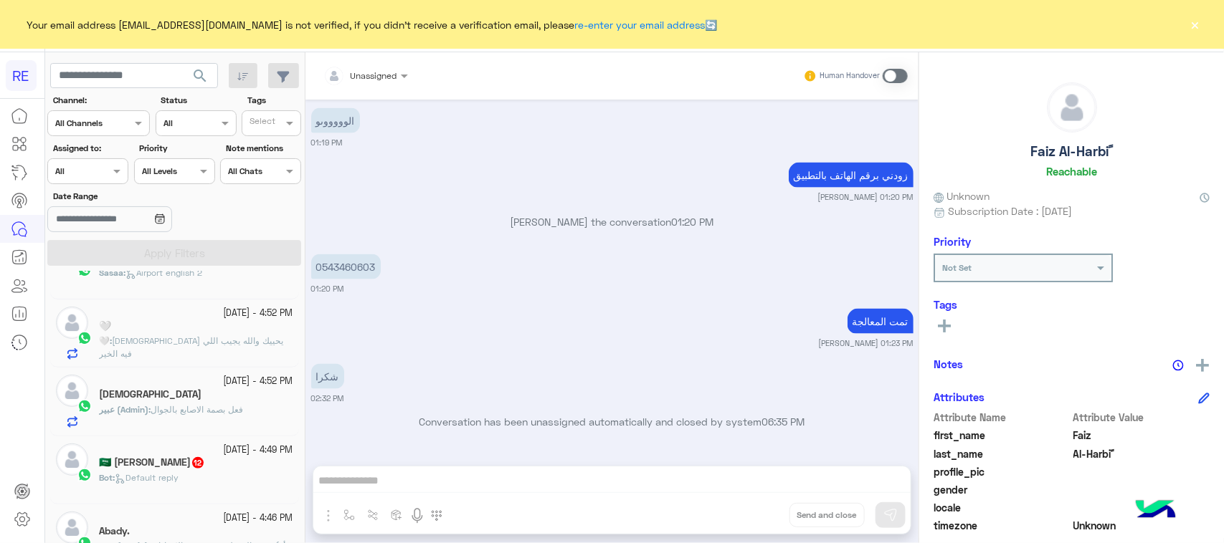
scroll to position [269, 0]
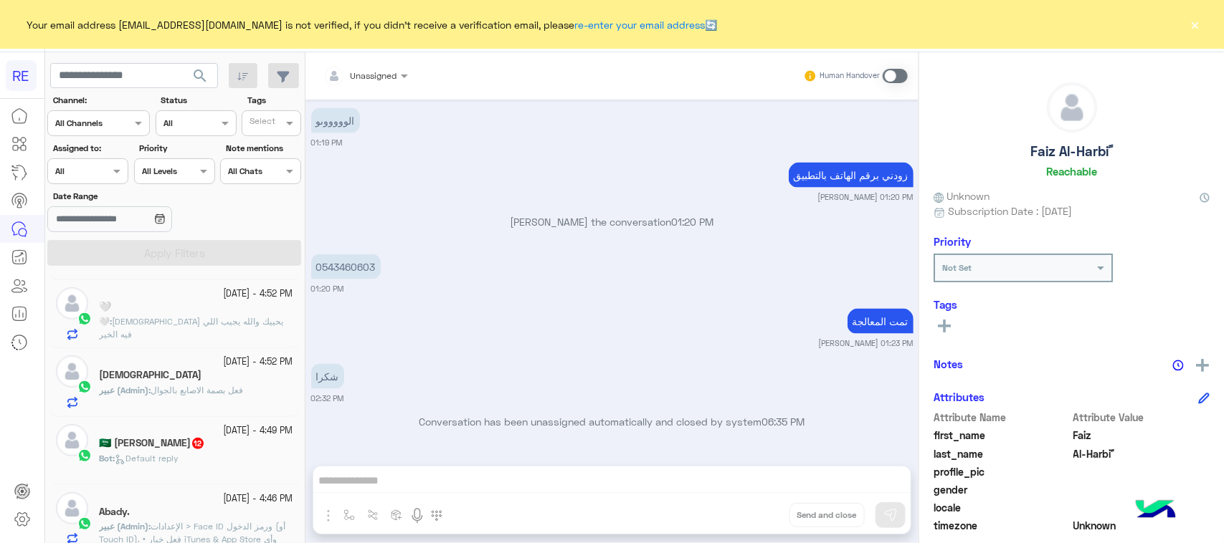
click at [126, 472] on div "Bot : Default reply" at bounding box center [196, 464] width 194 height 25
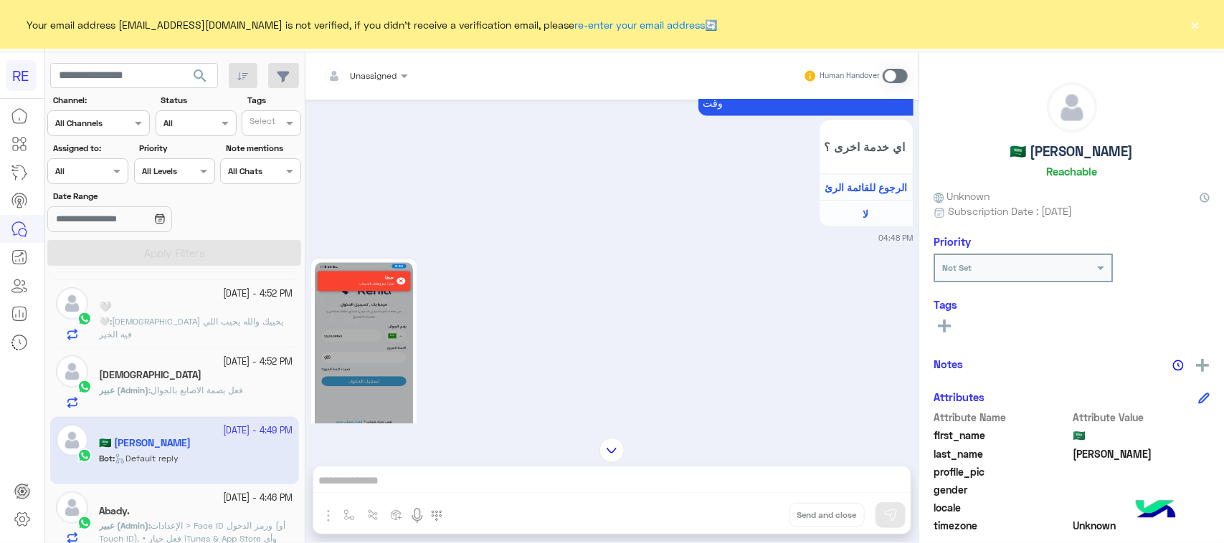
scroll to position [1462, 0]
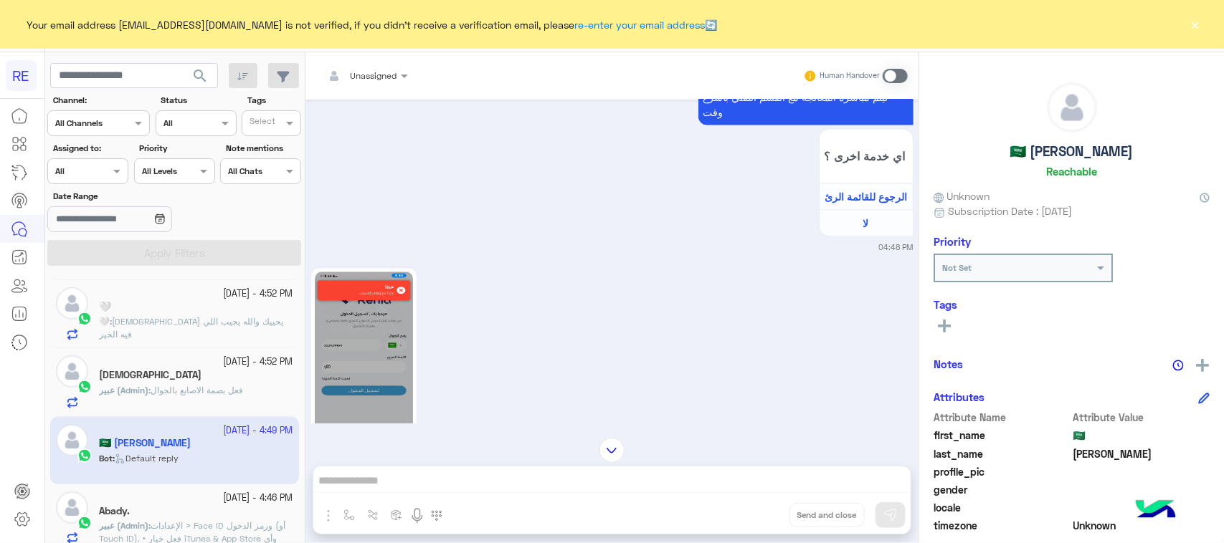
click at [345, 310] on img at bounding box center [364, 359] width 98 height 174
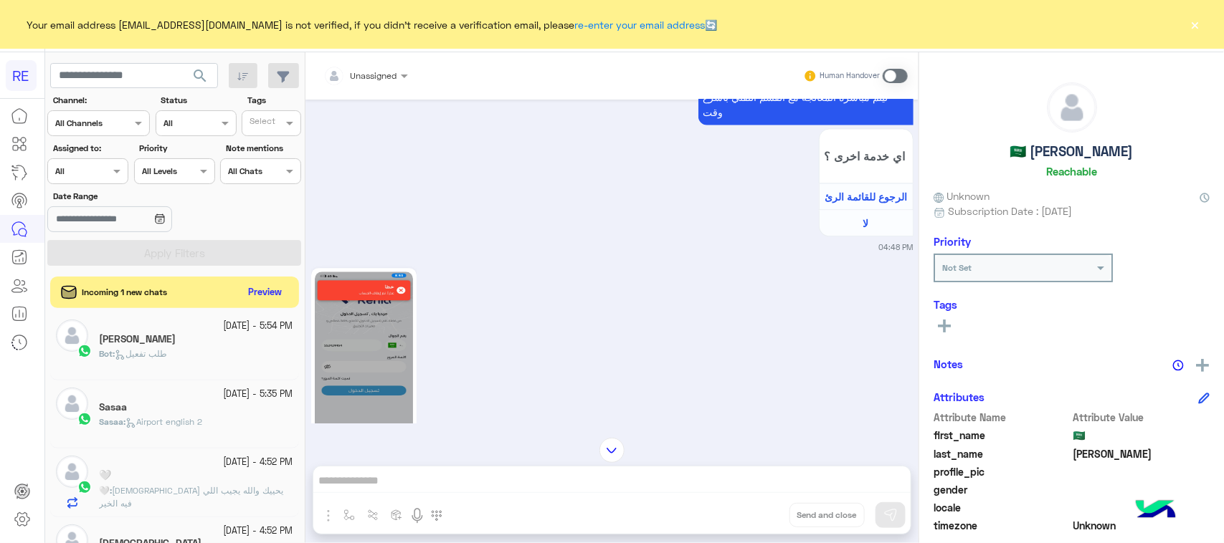
scroll to position [0, 0]
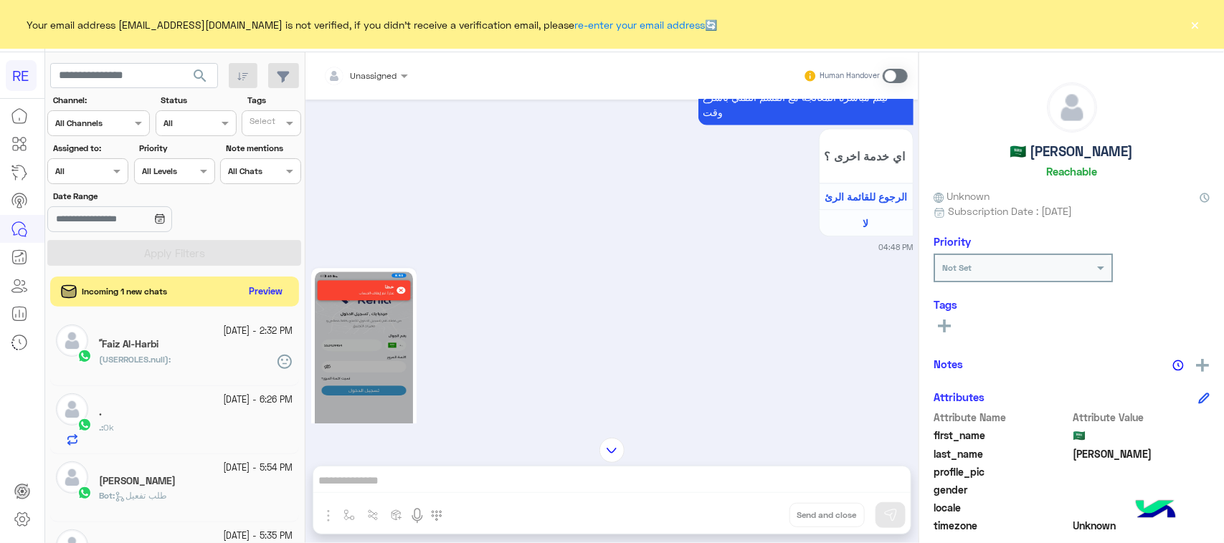
click at [269, 285] on button "Preview" at bounding box center [266, 291] width 44 height 19
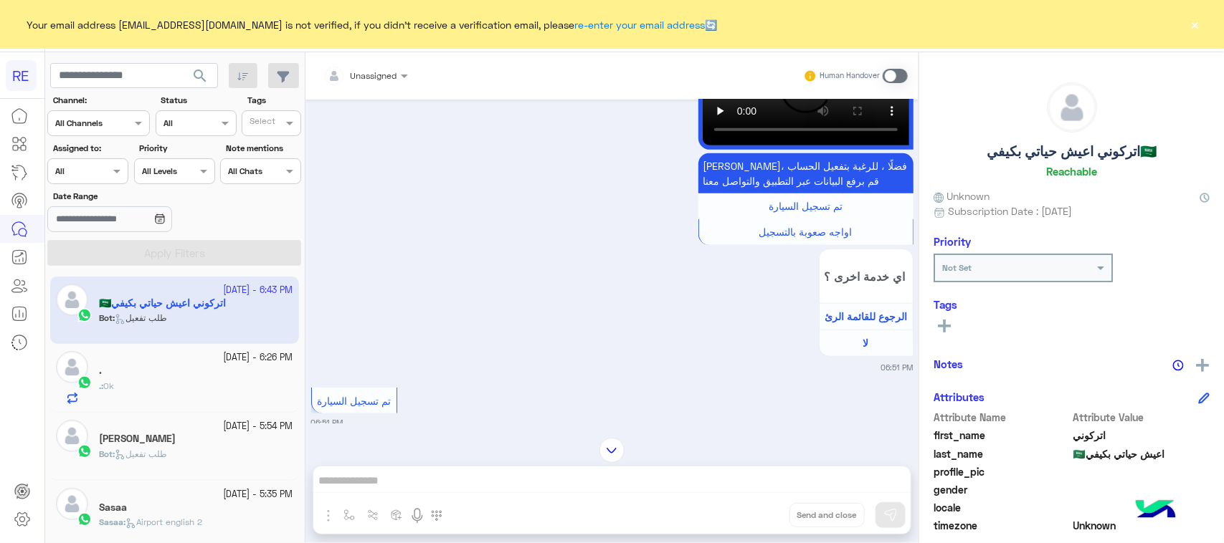
scroll to position [330, 0]
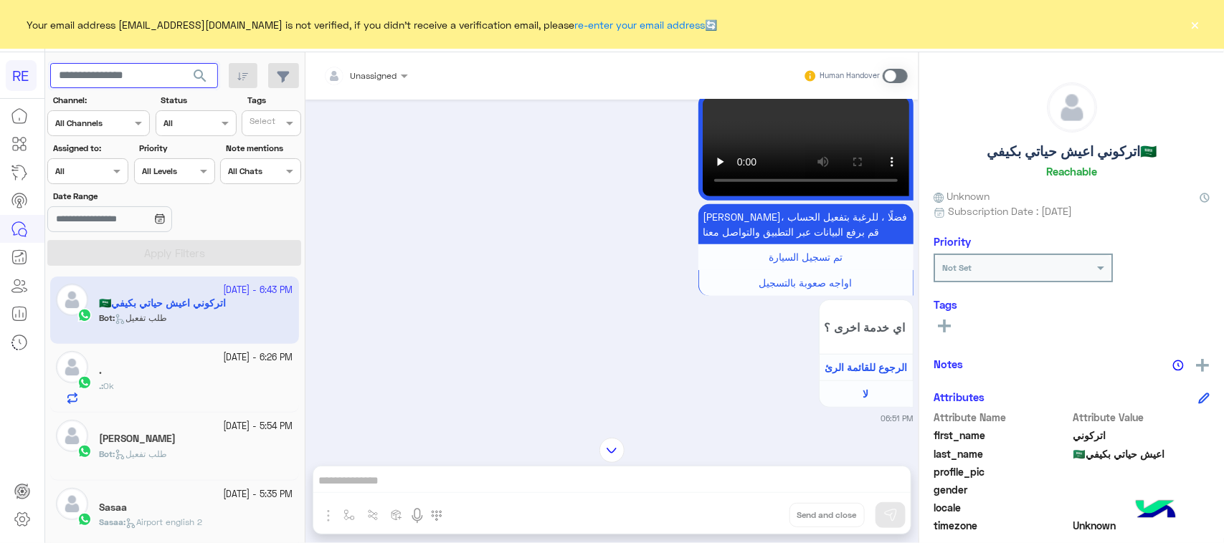
paste input "*********"
type input "*********"
click at [206, 72] on span "search" at bounding box center [199, 75] width 17 height 17
